Goal: Information Seeking & Learning: Learn about a topic

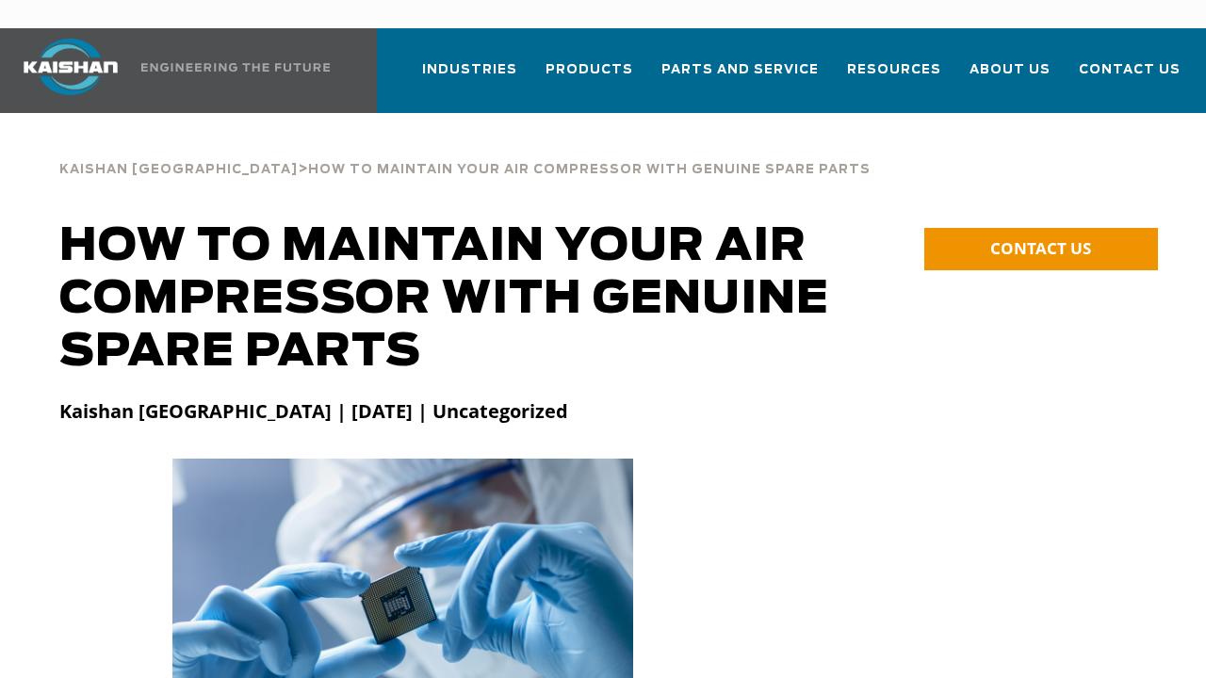
scroll to position [94, 0]
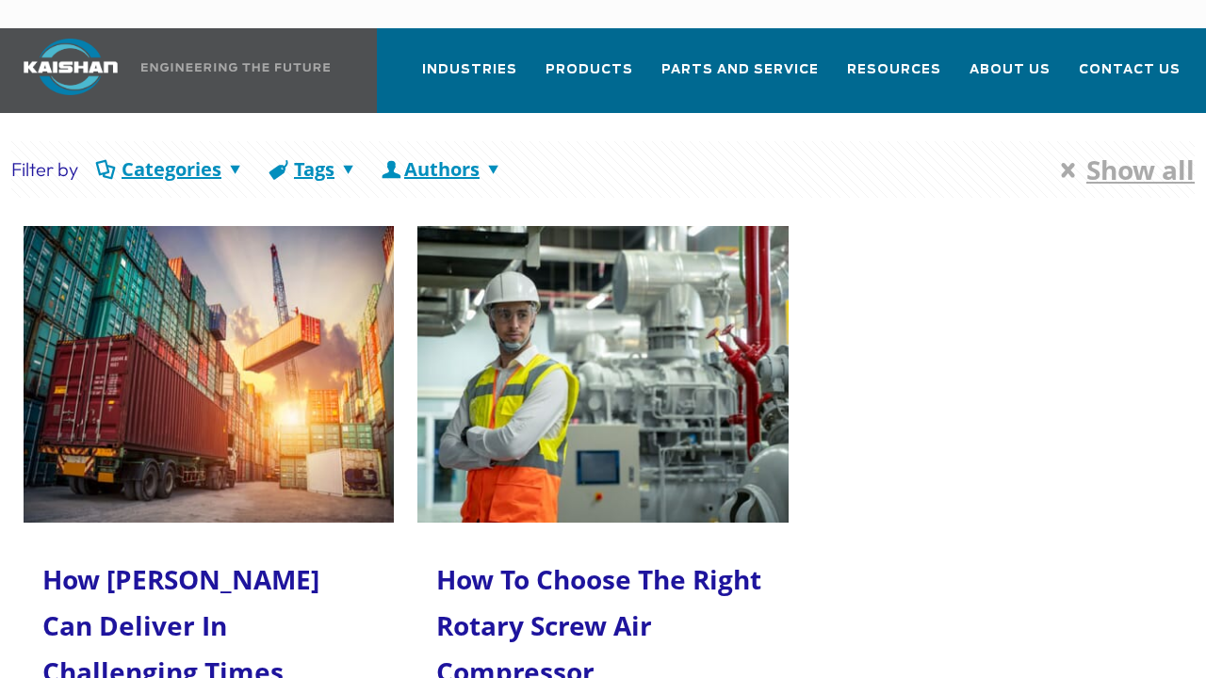
scroll to position [94, 0]
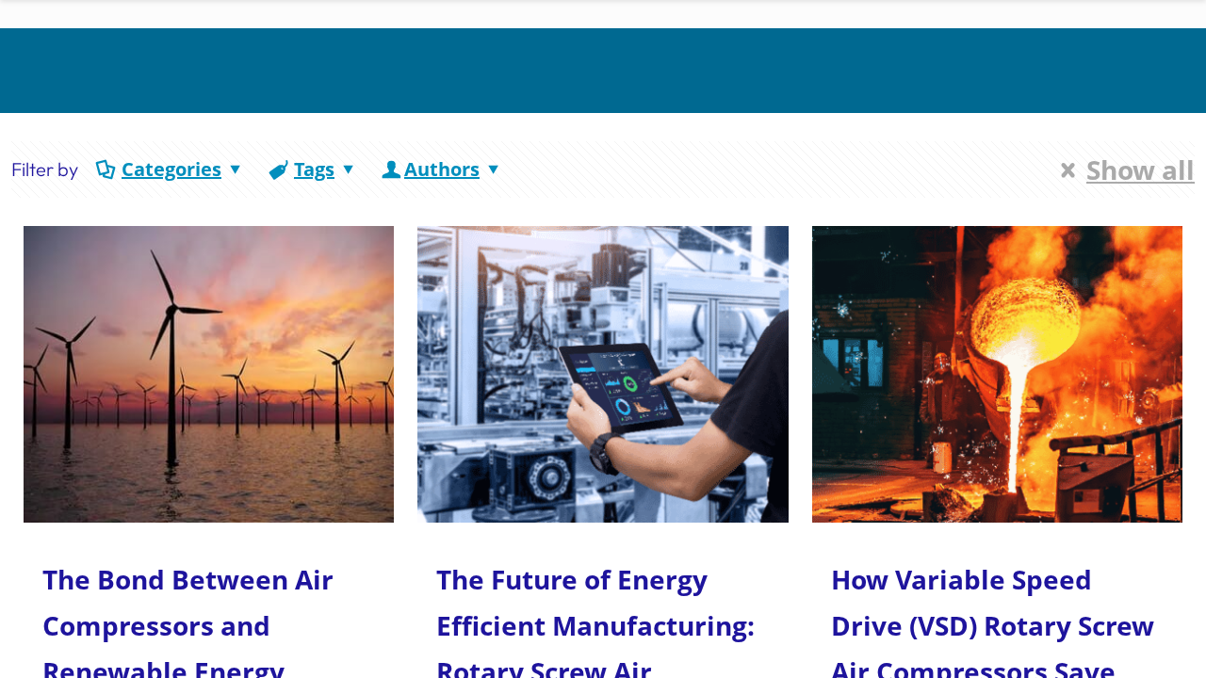
scroll to position [94, 0]
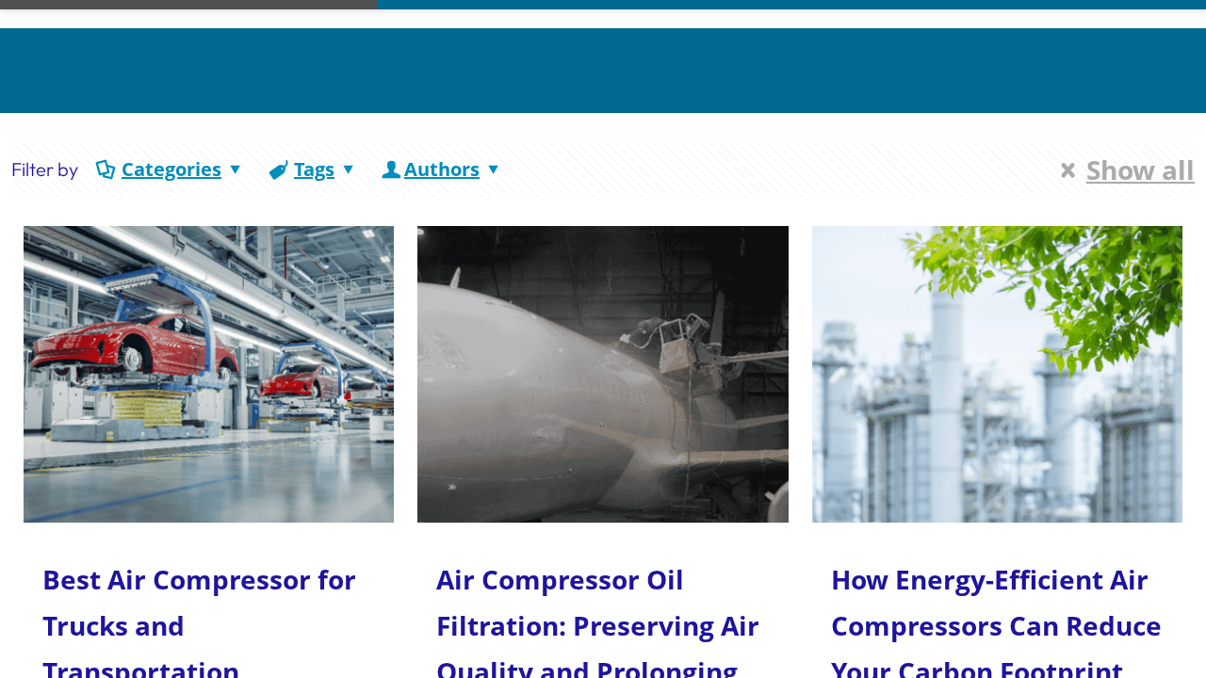
scroll to position [94, 0]
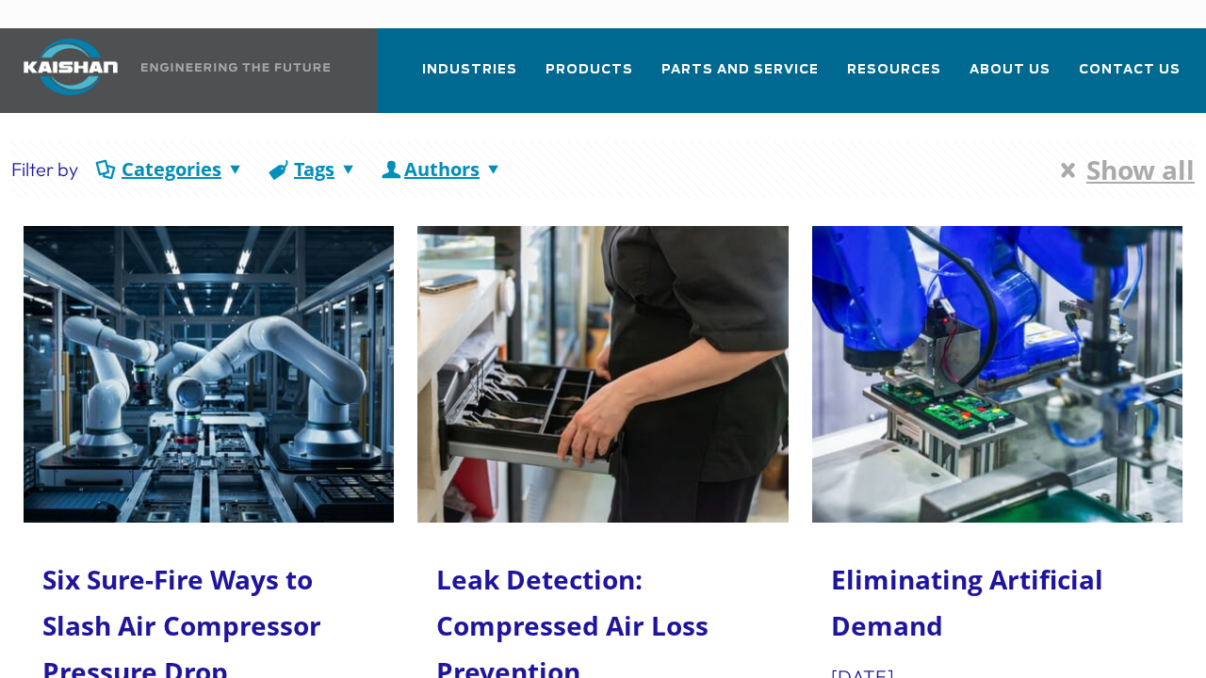
scroll to position [94, 0]
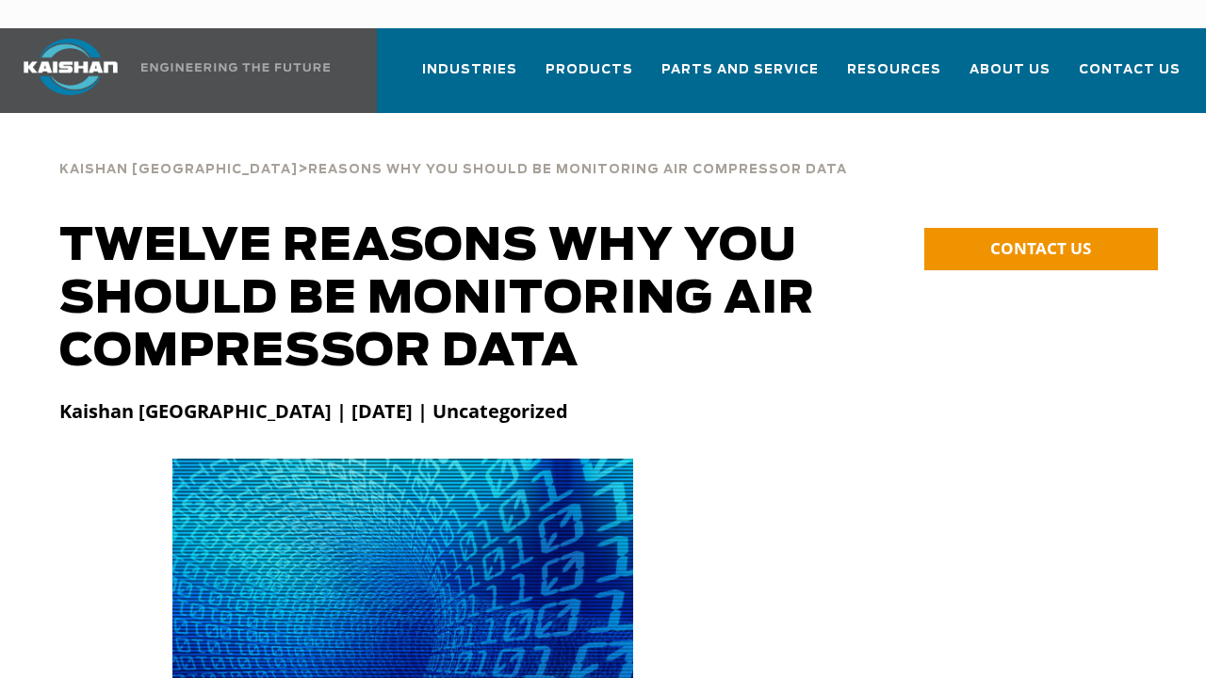
scroll to position [94, 0]
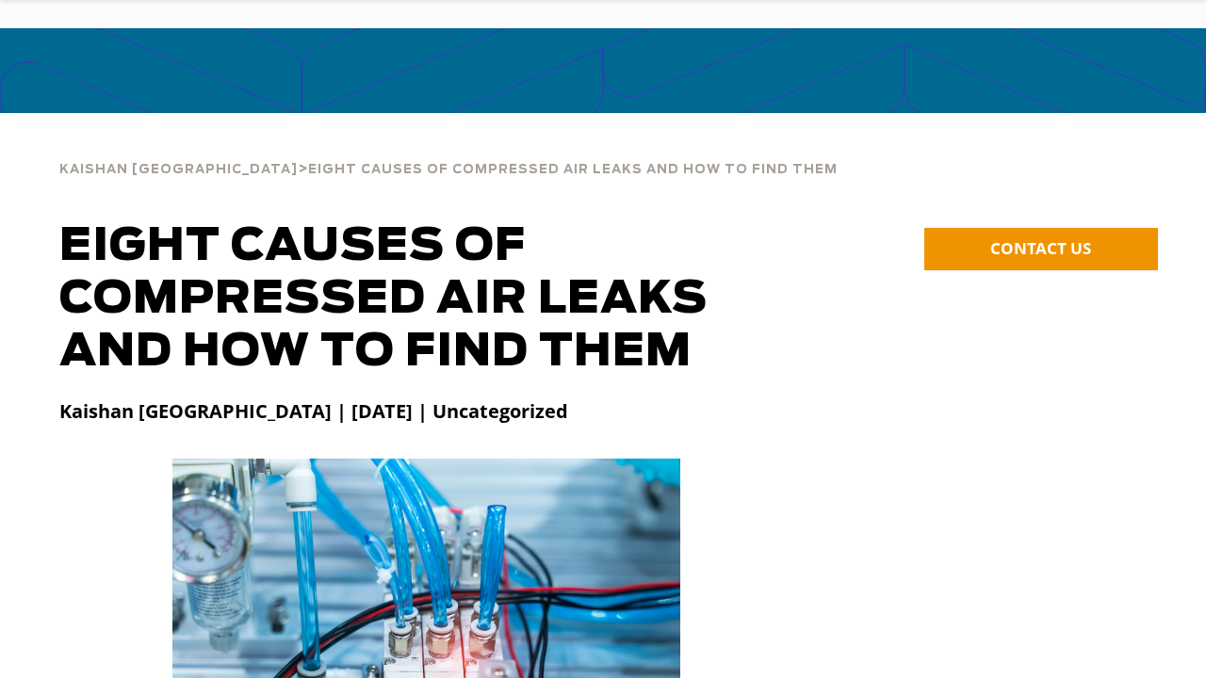
scroll to position [94, 0]
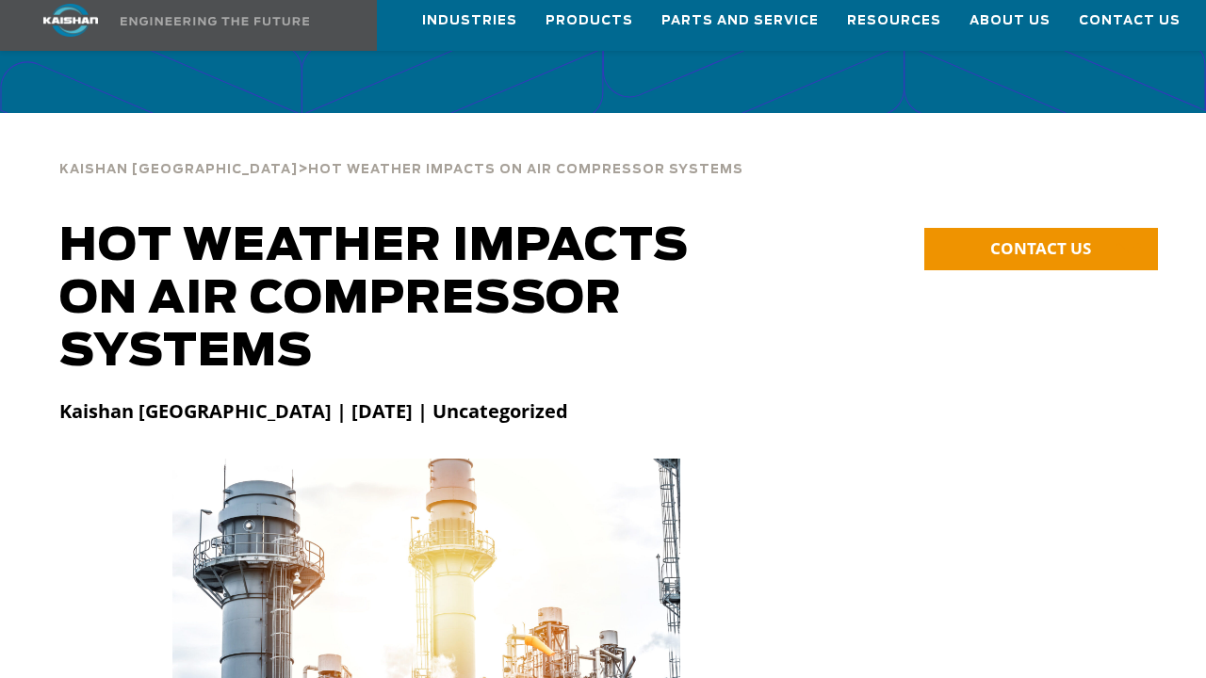
scroll to position [94, 0]
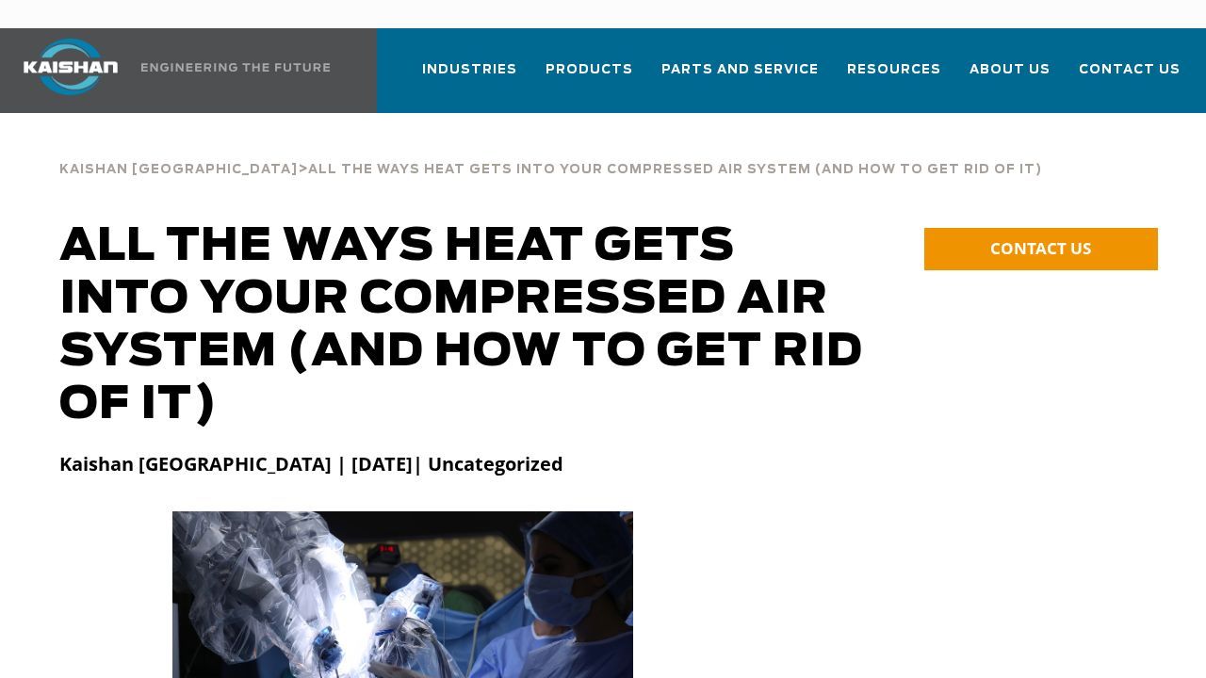
scroll to position [94, 0]
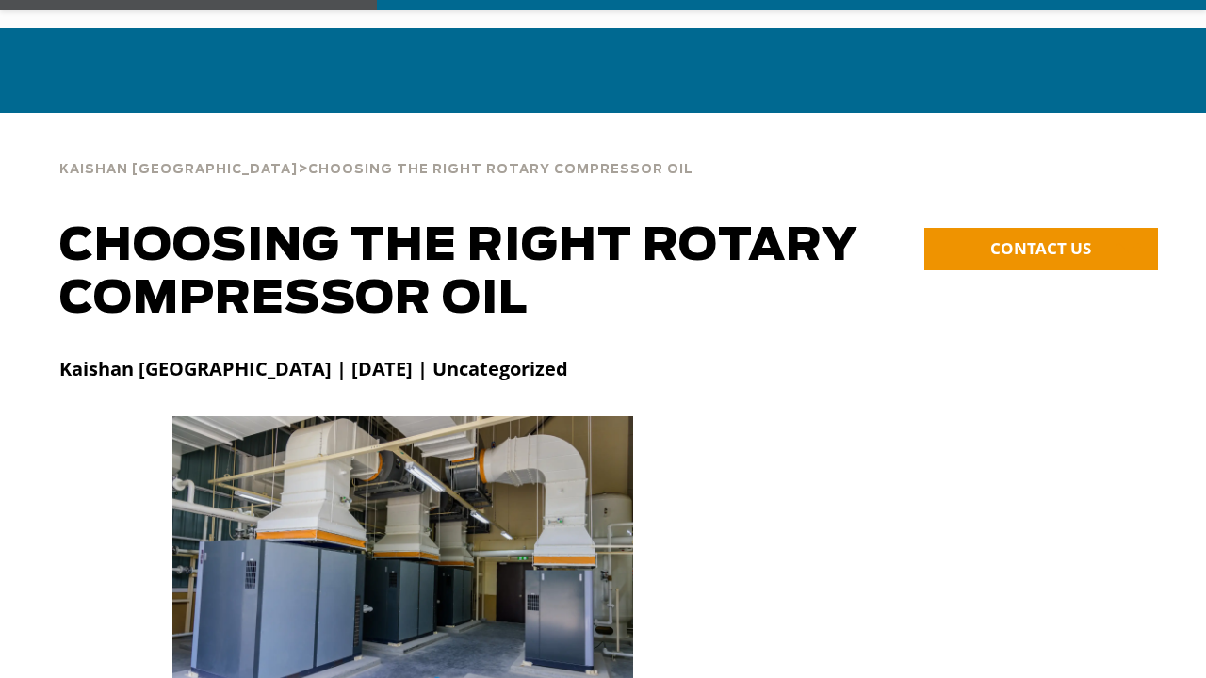
scroll to position [94, 0]
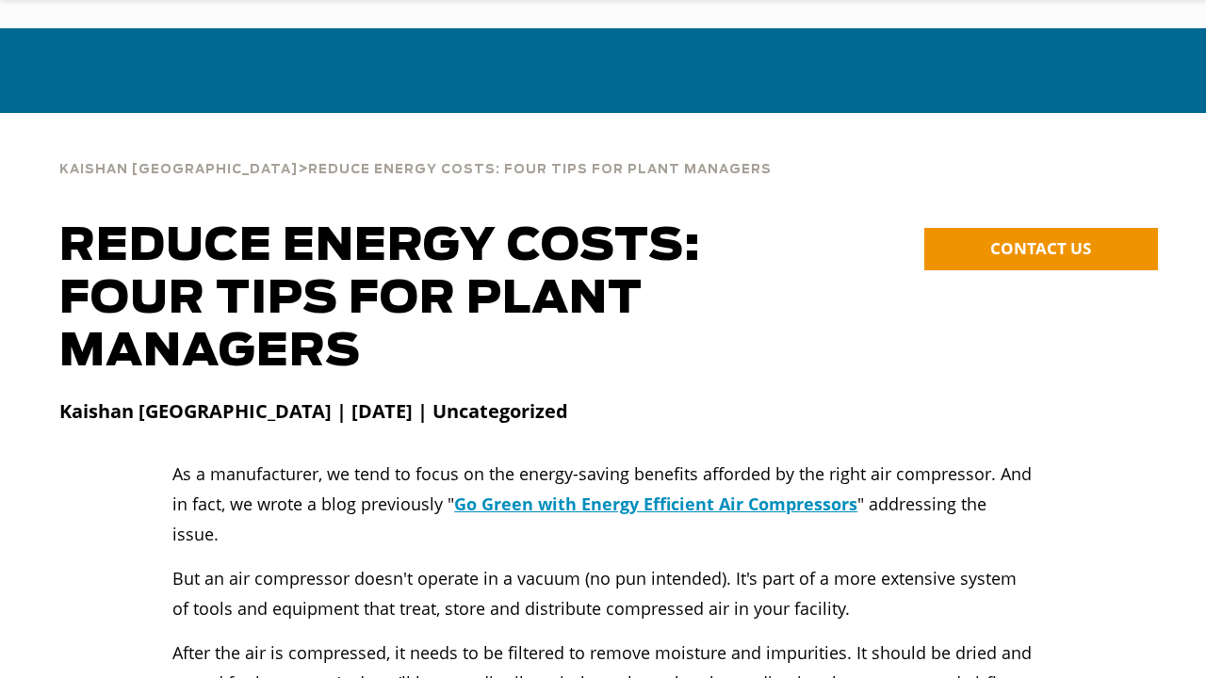
scroll to position [94, 0]
